Goal: Check status: Check status

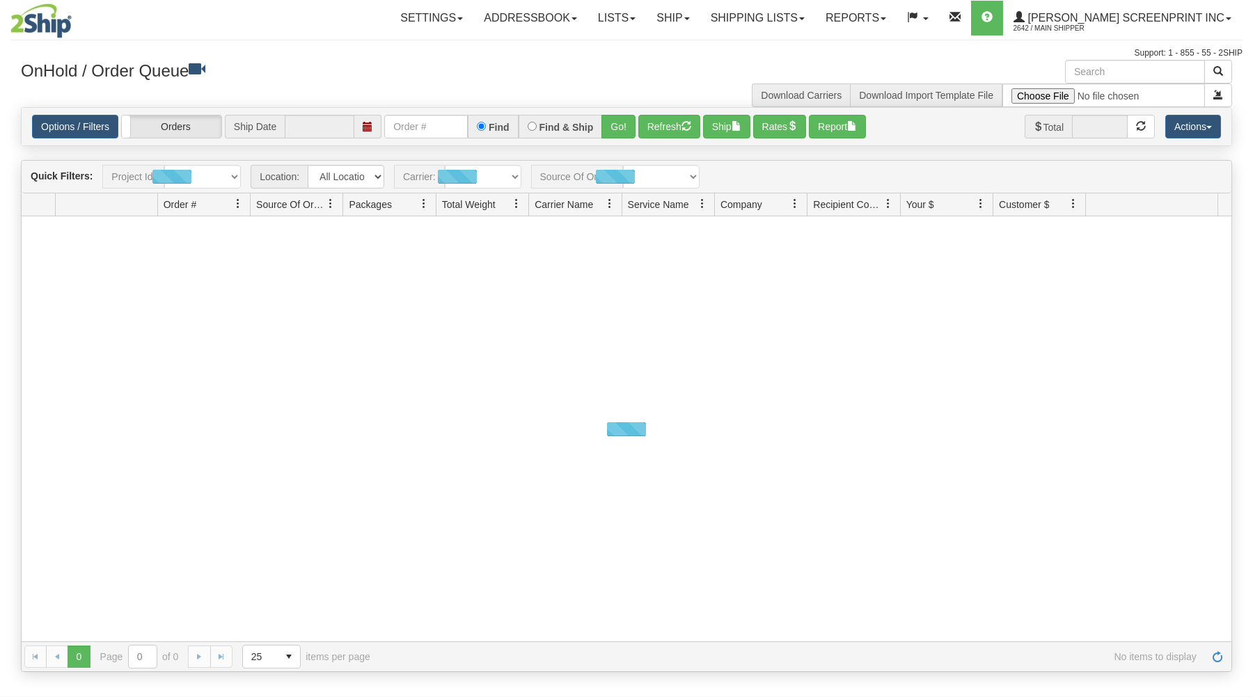
type input "[DATE]"
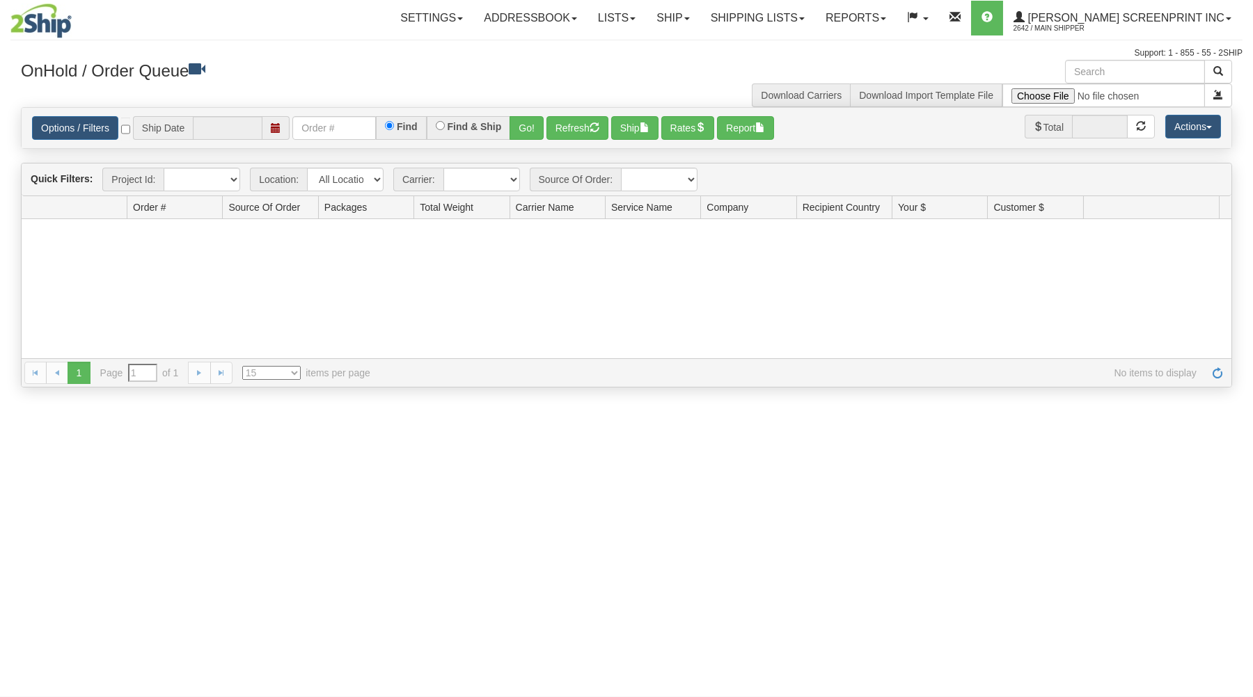
type input "[DATE]"
